Goal: Information Seeking & Learning: Check status

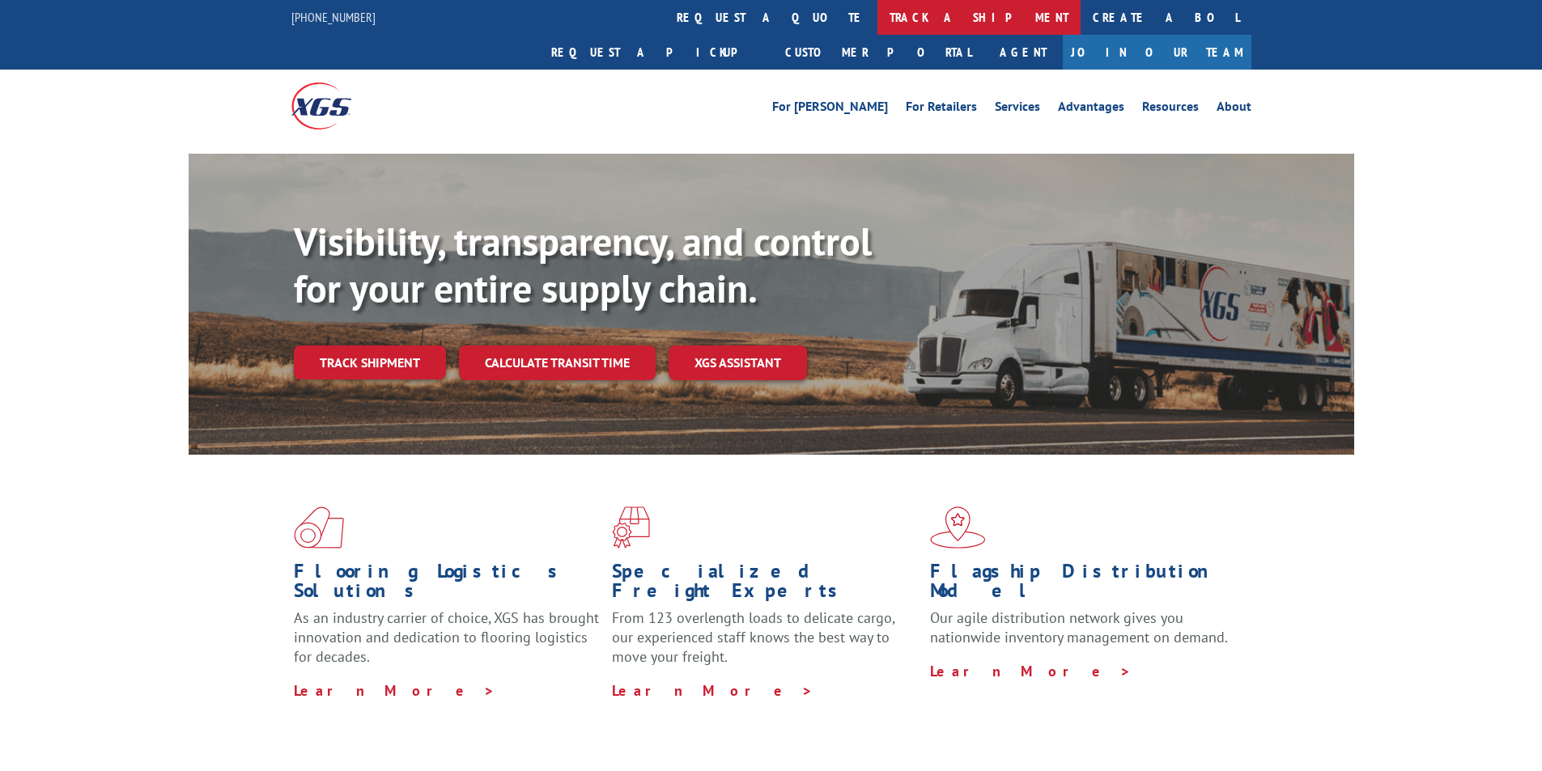
click at [877, 19] on link "track a shipment" at bounding box center [978, 17] width 203 height 35
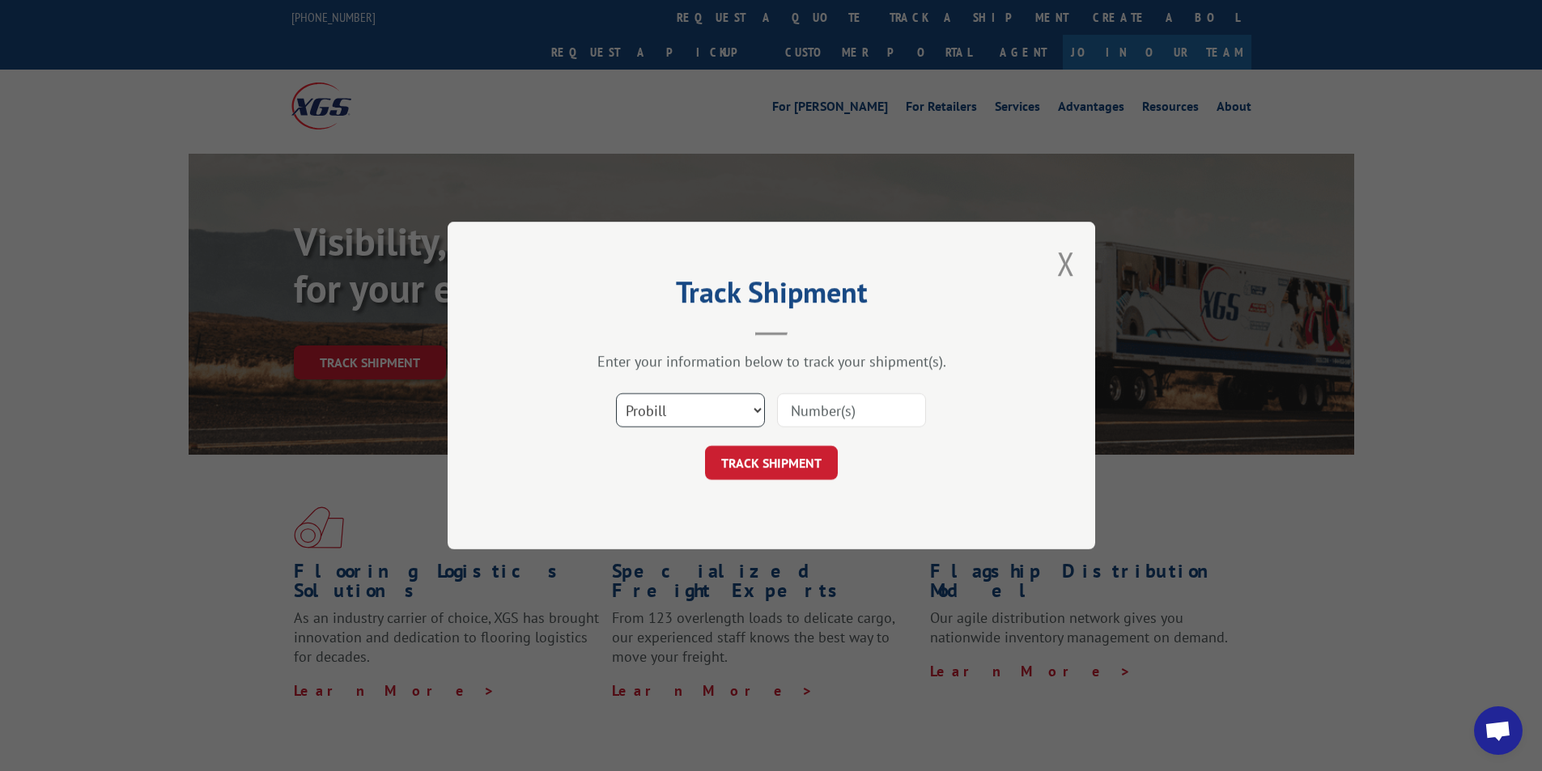
click at [704, 414] on select "Select category... Probill BOL PO" at bounding box center [690, 410] width 149 height 34
select select "po"
click at [616, 393] on select "Select category... Probill BOL PO" at bounding box center [690, 410] width 149 height 34
paste input "61453859"
type input "61453859"
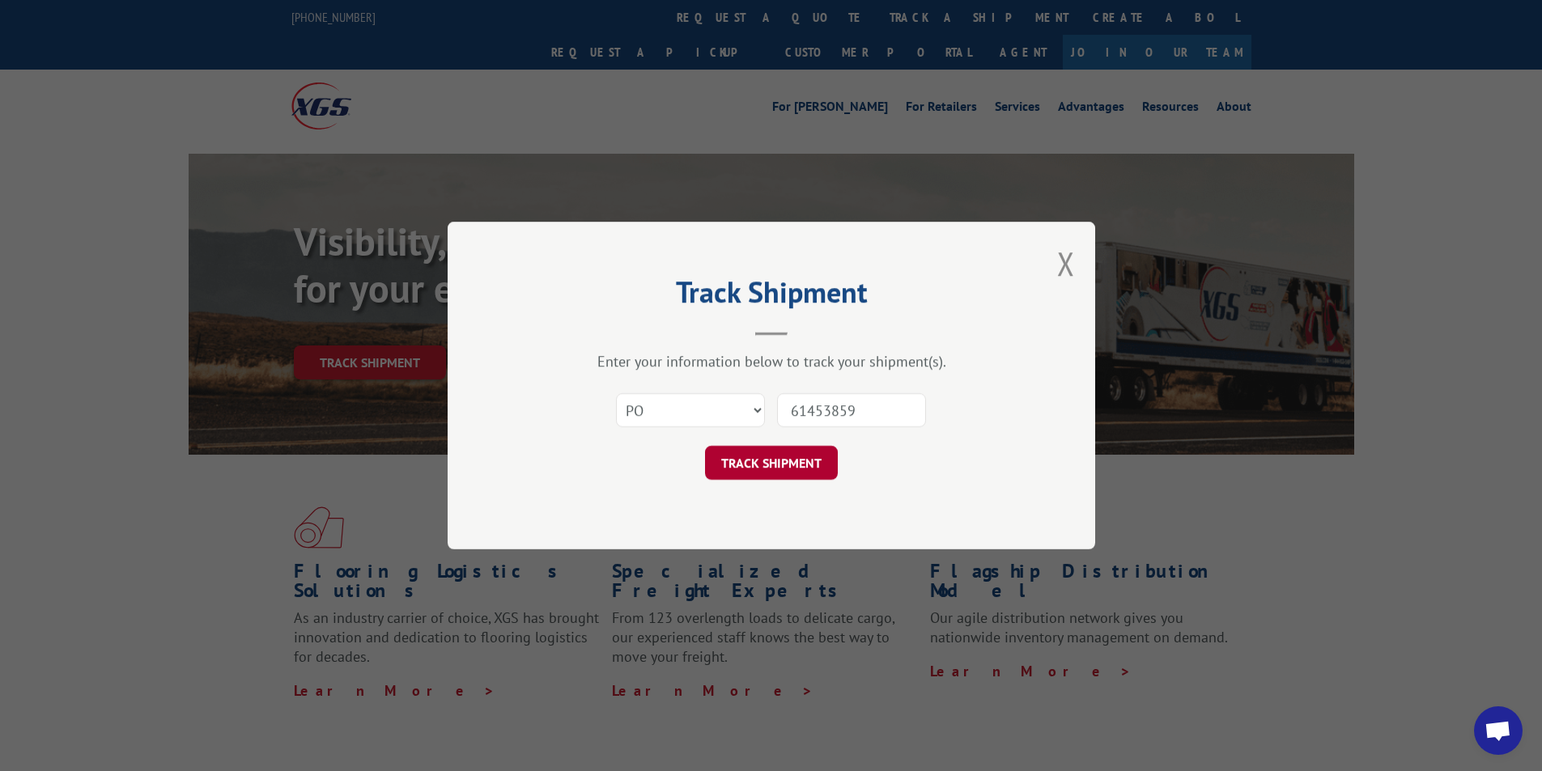
click at [746, 459] on button "TRACK SHIPMENT" at bounding box center [771, 463] width 133 height 34
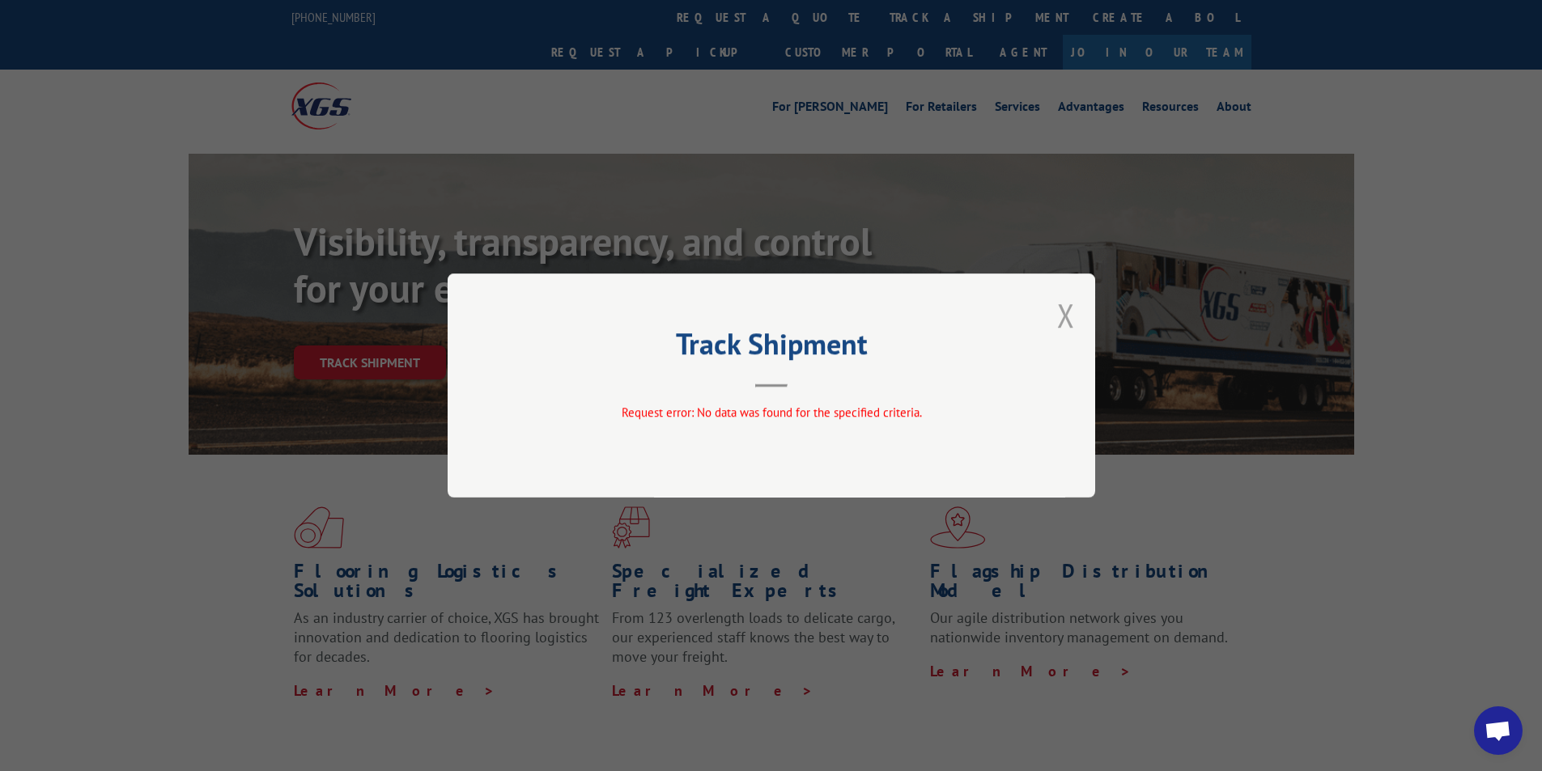
click at [1068, 322] on button "Close modal" at bounding box center [1066, 315] width 18 height 43
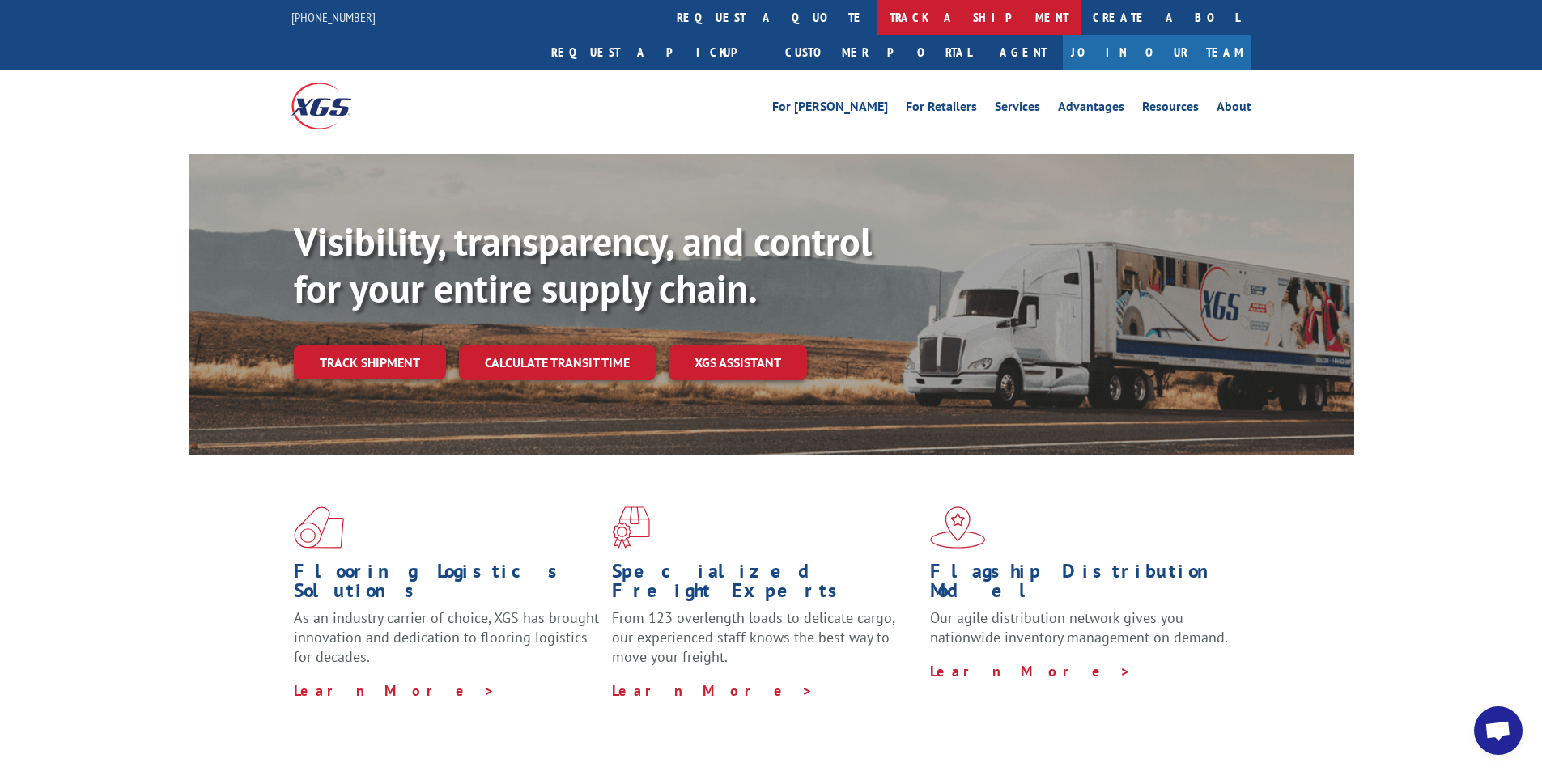
click at [877, 15] on link "track a shipment" at bounding box center [978, 17] width 203 height 35
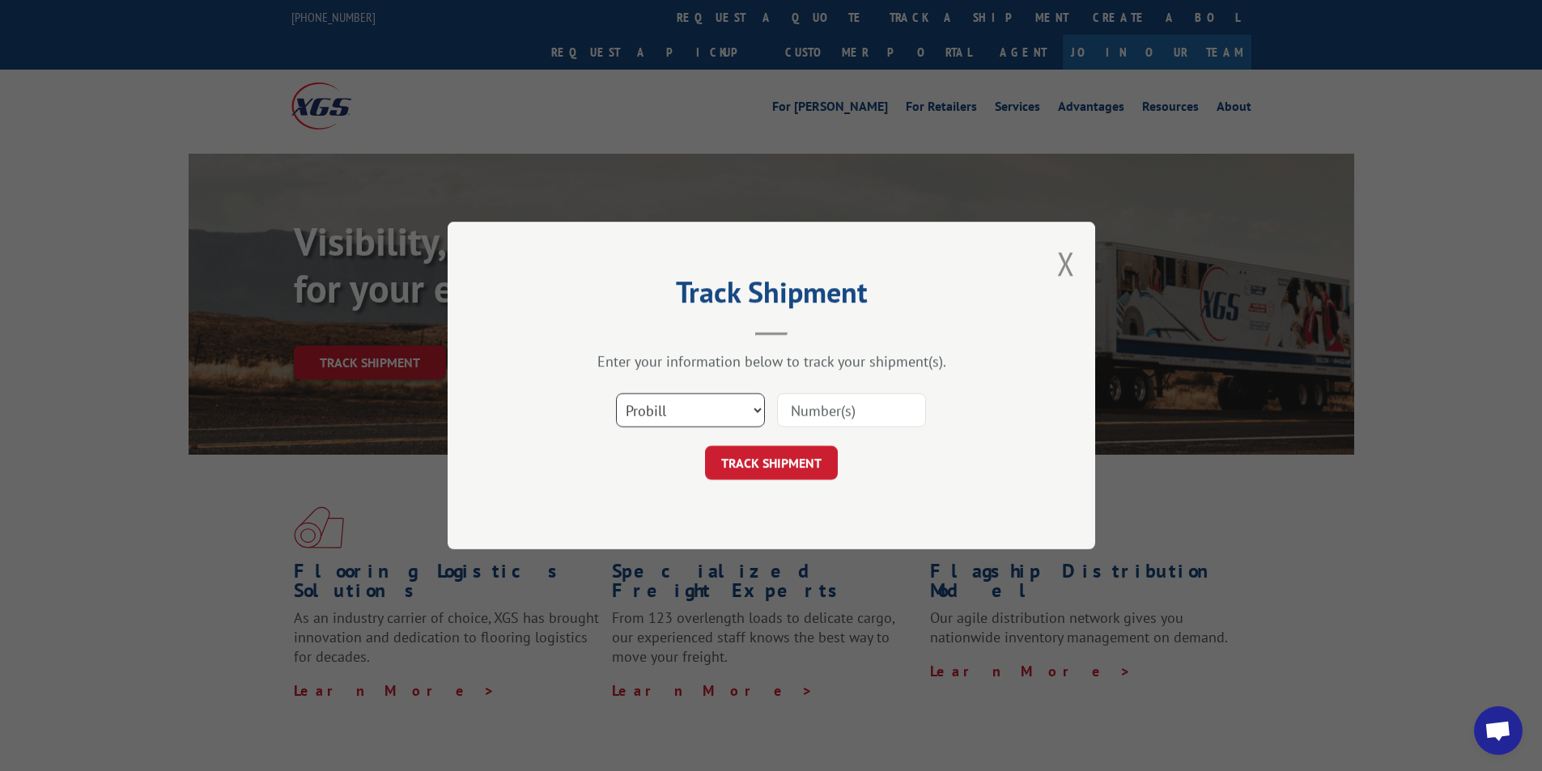
click at [663, 414] on select "Select category... Probill BOL PO" at bounding box center [690, 410] width 149 height 34
select select "po"
click at [616, 393] on select "Select category... Probill BOL PO" at bounding box center [690, 410] width 149 height 34
paste input "77505000"
type input "77505000"
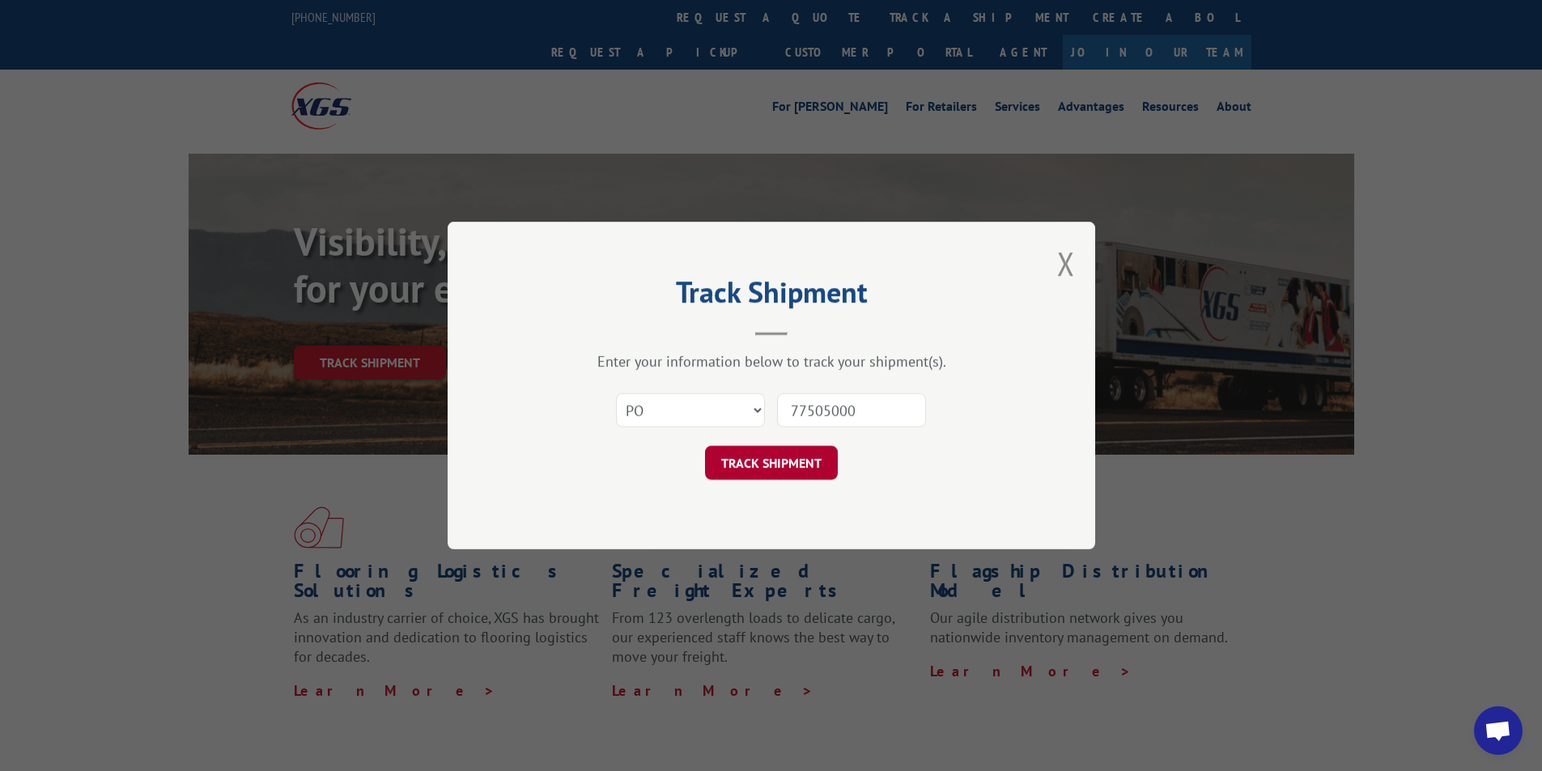
click at [784, 459] on button "TRACK SHIPMENT" at bounding box center [771, 463] width 133 height 34
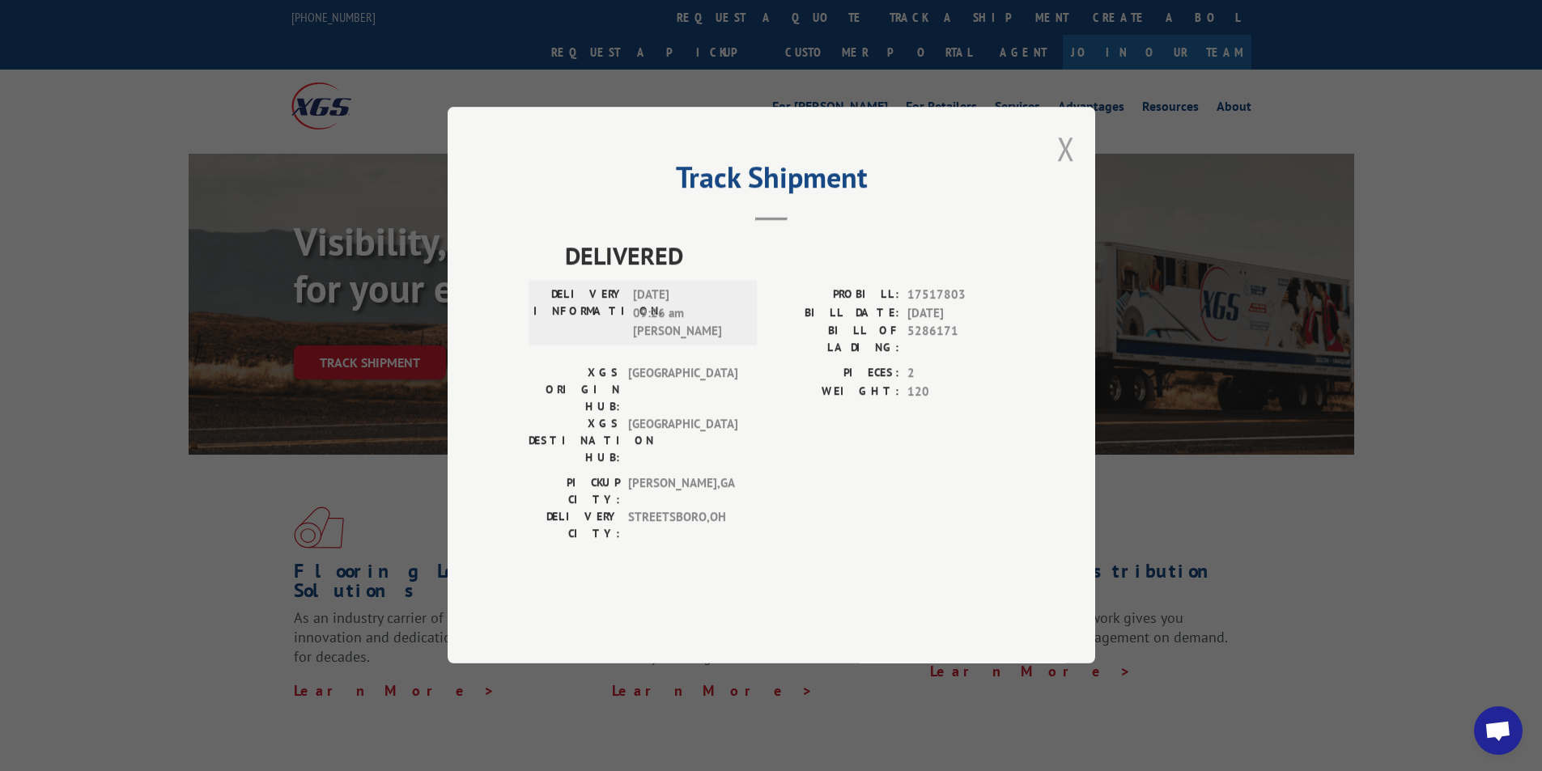
click at [1060, 170] on button "Close modal" at bounding box center [1066, 148] width 18 height 43
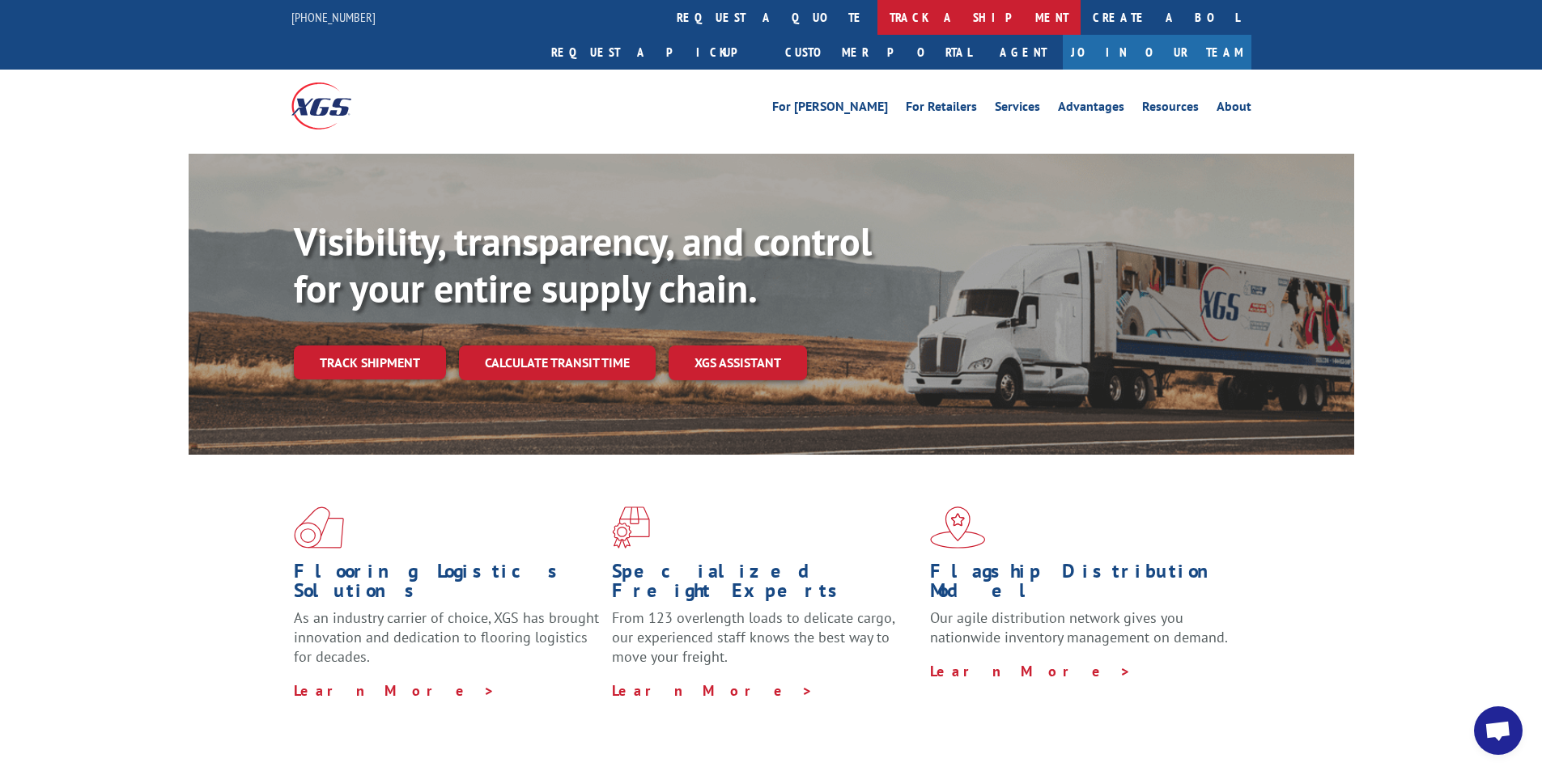
click at [877, 6] on link "track a shipment" at bounding box center [978, 17] width 203 height 35
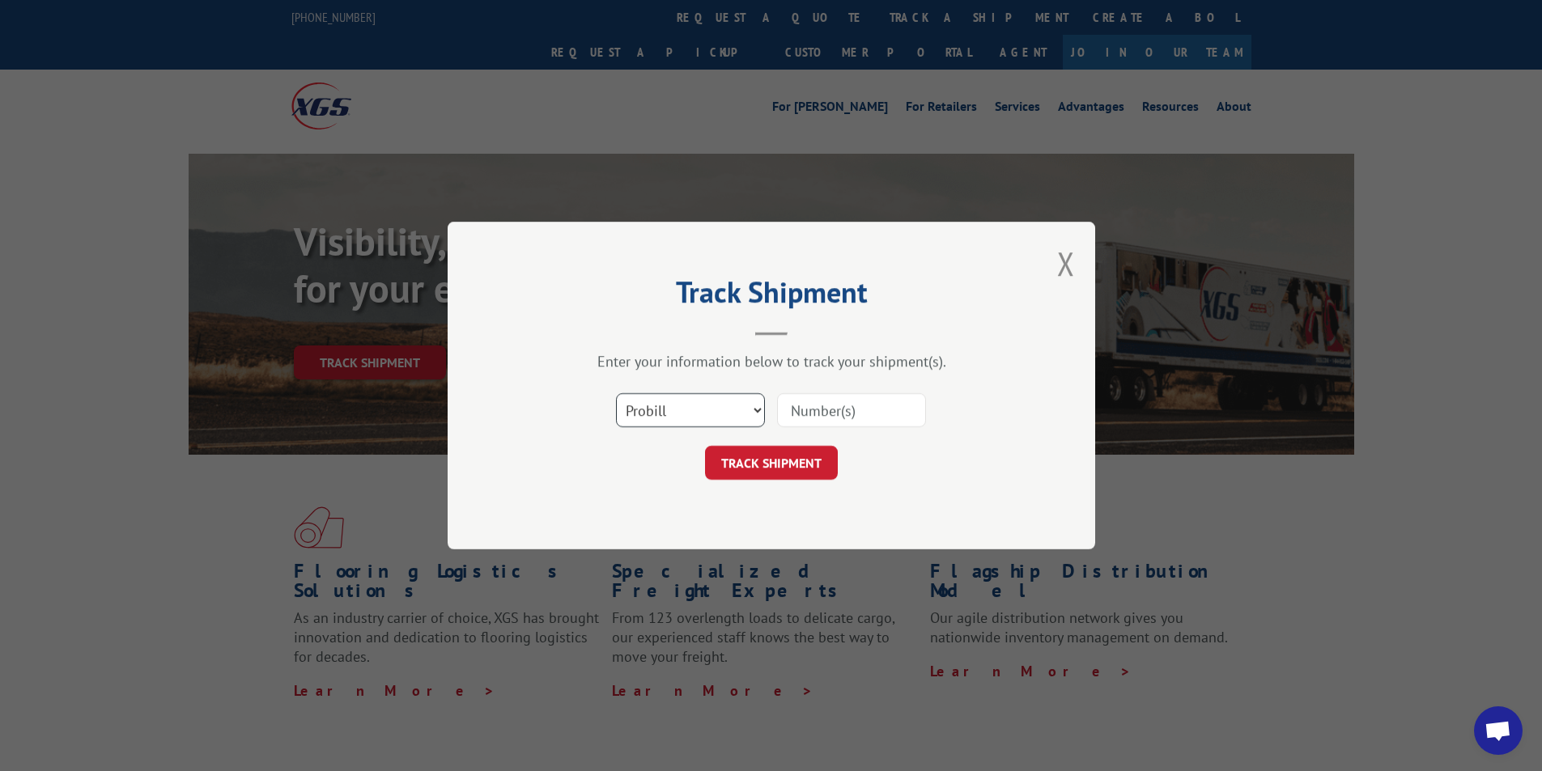
drag, startPoint x: 647, startPoint y: 410, endPoint x: 641, endPoint y: 386, distance: 25.1
click at [647, 410] on select "Select category... Probill BOL PO" at bounding box center [690, 410] width 149 height 34
select select "po"
click at [616, 393] on select "Select category... Probill BOL PO" at bounding box center [690, 410] width 149 height 34
paste input "77505000"
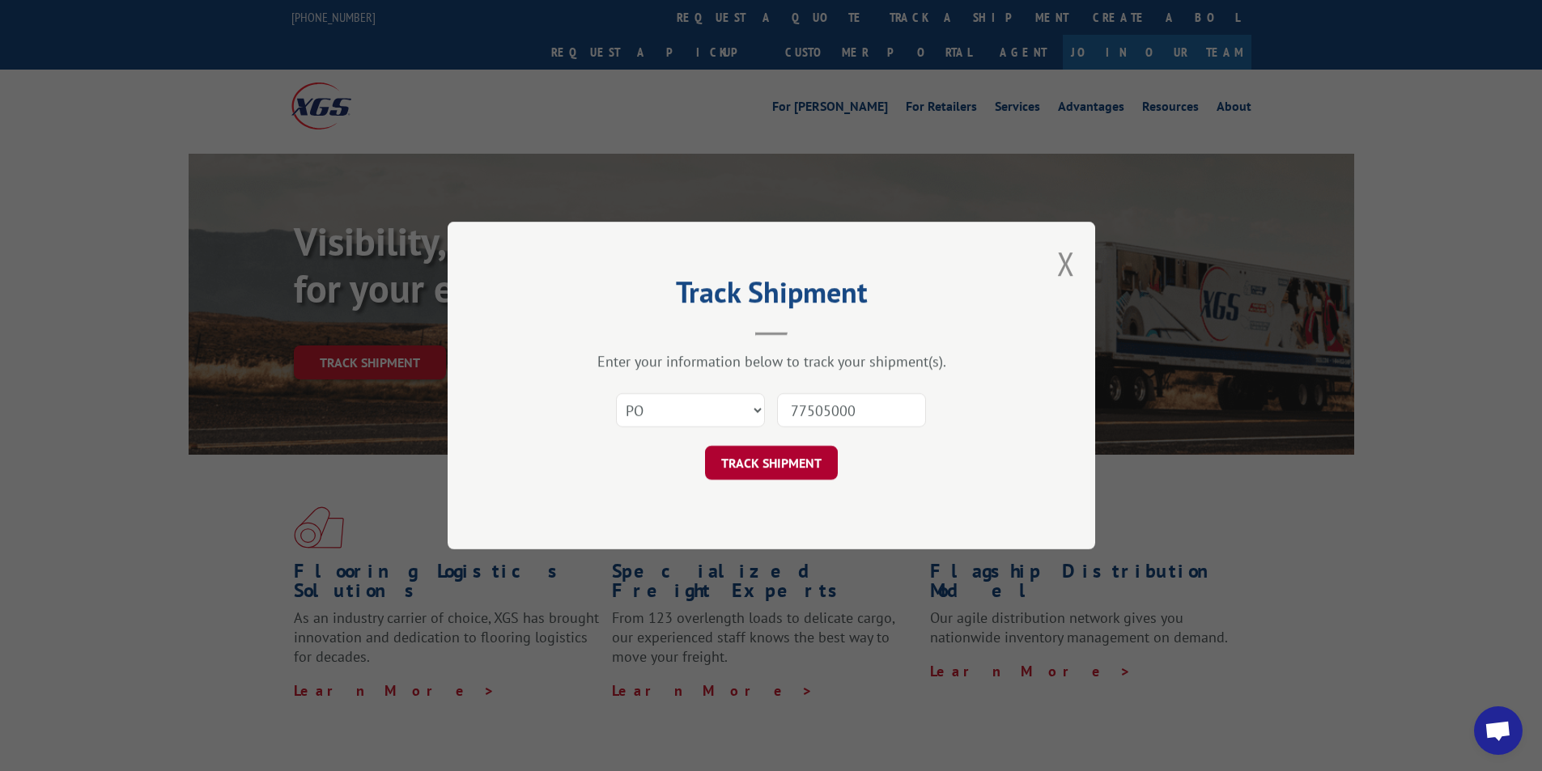
type input "77505000"
click at [739, 469] on button "TRACK SHIPMENT" at bounding box center [771, 463] width 133 height 34
